Goal: Task Accomplishment & Management: Manage account settings

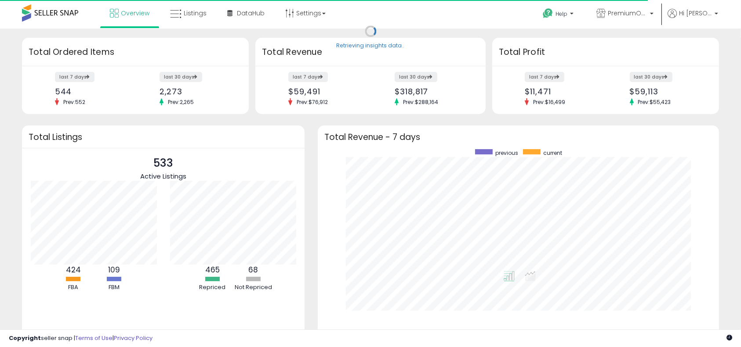
scroll to position [166, 383]
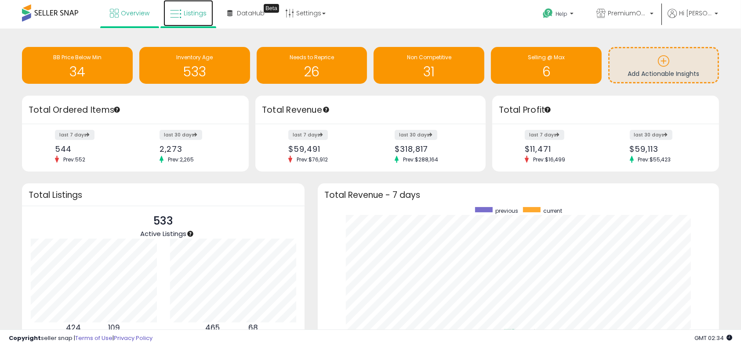
click at [193, 14] on span "Listings" at bounding box center [195, 13] width 23 height 9
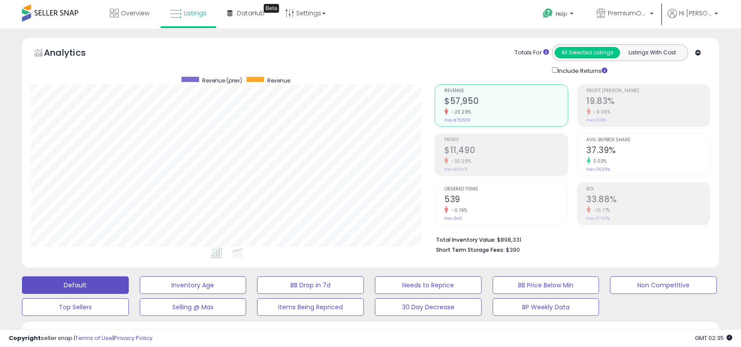
scroll to position [304, 0]
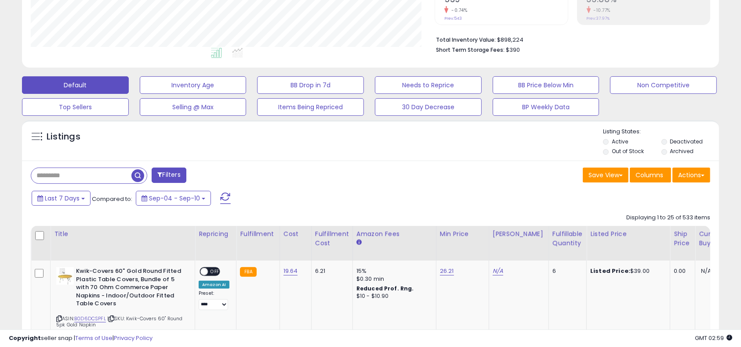
scroll to position [200, 0]
